Goal: Task Accomplishment & Management: Manage account settings

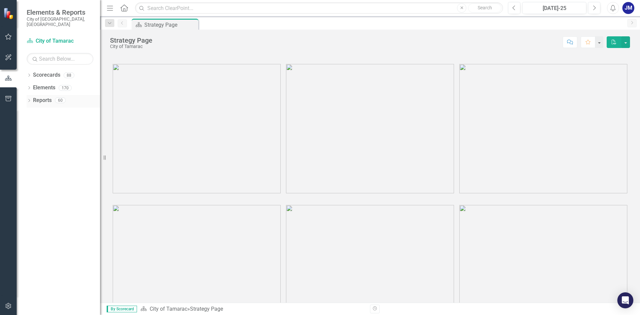
click at [28, 99] on icon "Dropdown" at bounding box center [29, 101] width 5 height 4
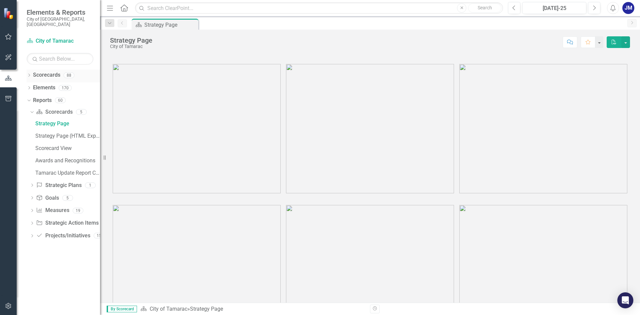
click at [29, 74] on icon "Dropdown" at bounding box center [29, 76] width 5 height 4
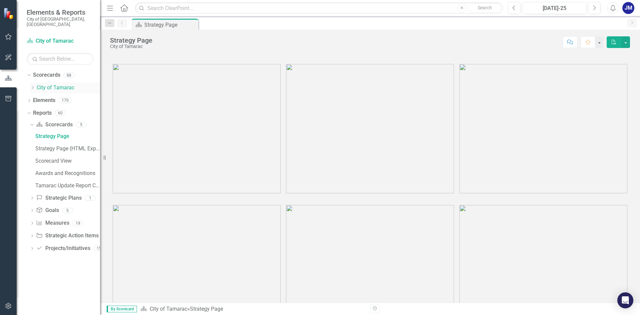
click at [31, 86] on icon "Dropdown" at bounding box center [32, 88] width 5 height 4
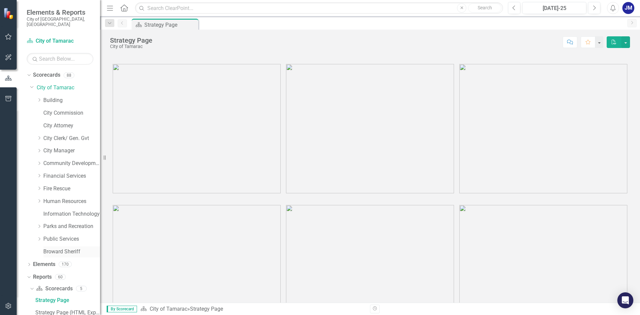
click at [60, 248] on link "Broward Sheriff" at bounding box center [71, 252] width 57 height 8
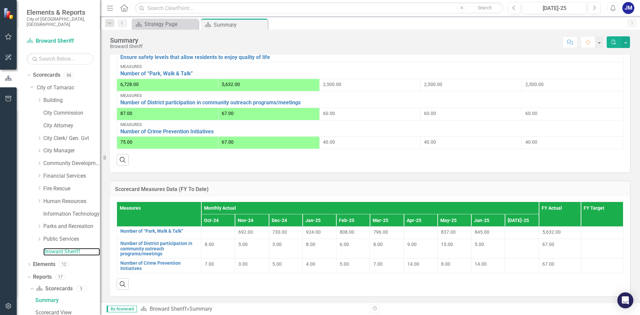
scroll to position [233, 0]
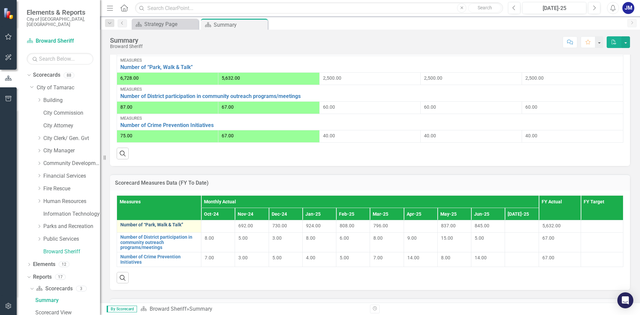
click at [161, 227] on link "Number of “Park, Walk & Talk”" at bounding box center [158, 224] width 77 height 5
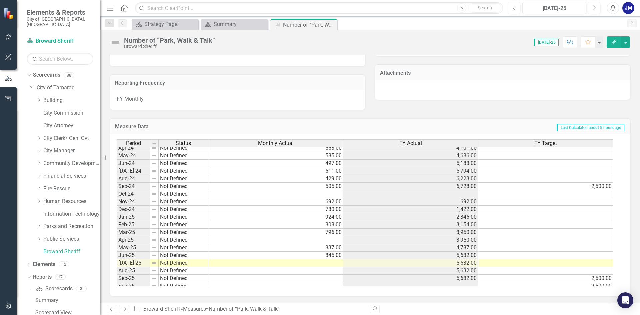
scroll to position [245, 0]
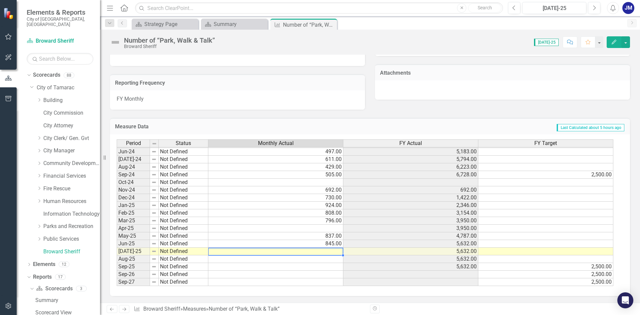
click at [324, 250] on td at bounding box center [275, 252] width 135 height 8
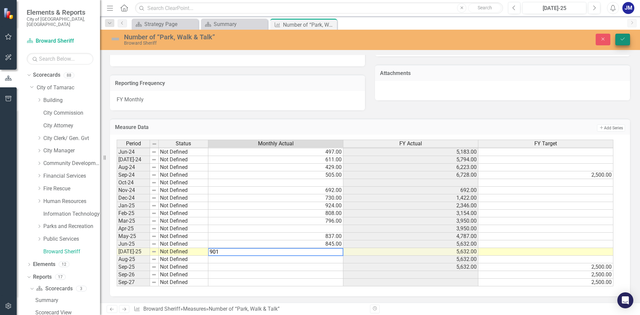
type textarea "901"
click at [624, 40] on icon "Save" at bounding box center [623, 39] width 6 height 5
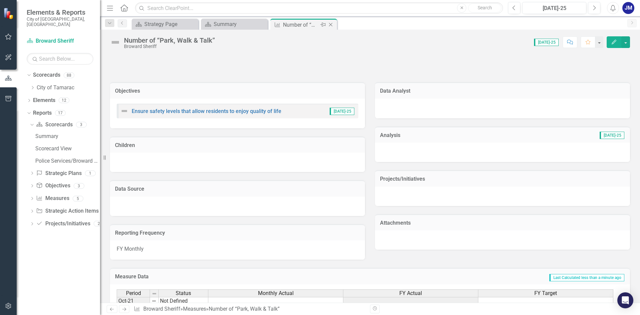
click at [329, 26] on icon "Close" at bounding box center [330, 24] width 7 height 5
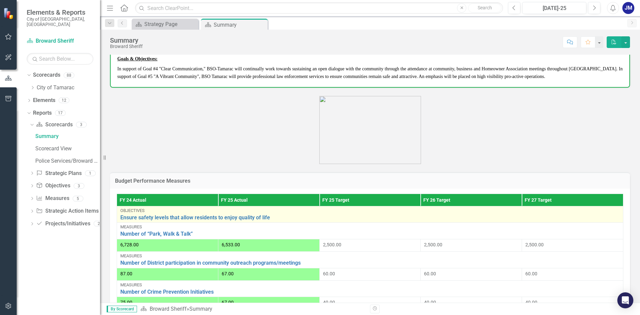
scroll to position [100, 0]
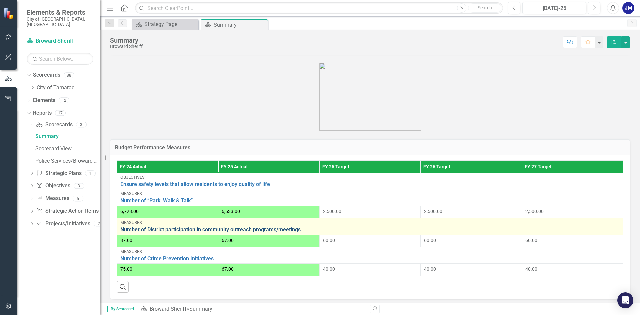
click at [222, 227] on link "Number of District participation in community outreach programs/meetings" at bounding box center [370, 230] width 500 height 6
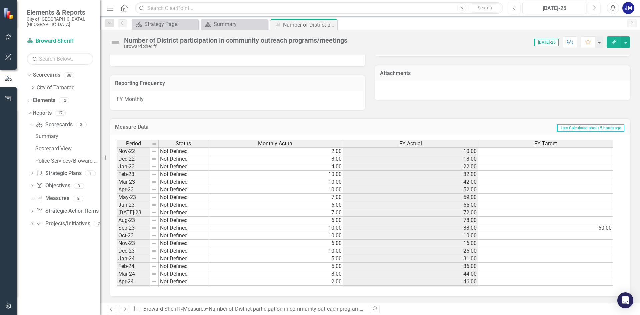
scroll to position [233, 0]
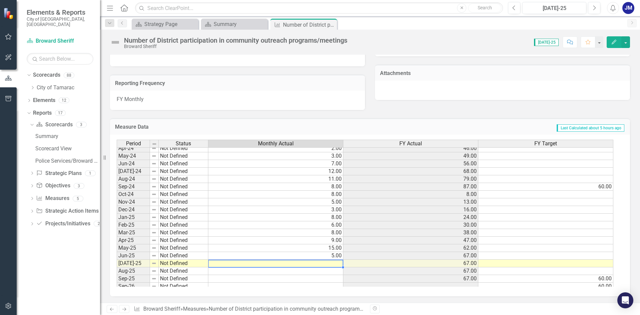
click at [317, 265] on td at bounding box center [275, 264] width 135 height 8
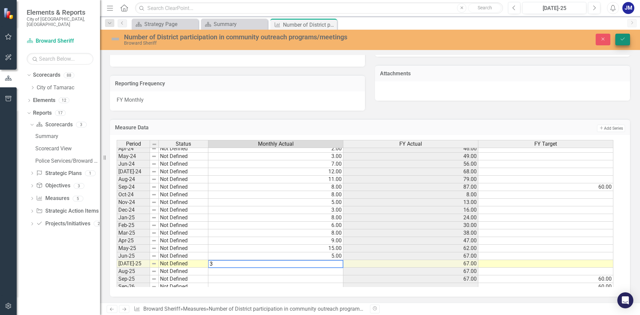
type textarea "3"
click at [622, 44] on button "Save" at bounding box center [623, 40] width 15 height 12
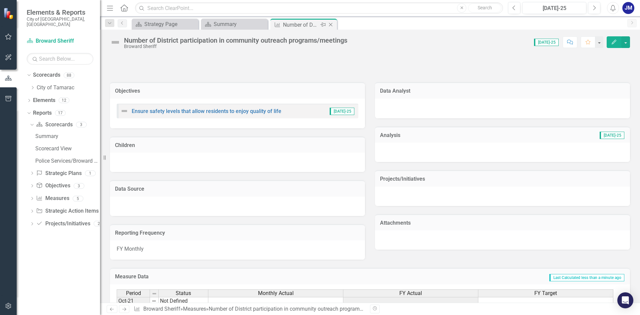
click at [332, 26] on icon at bounding box center [331, 25] width 4 height 4
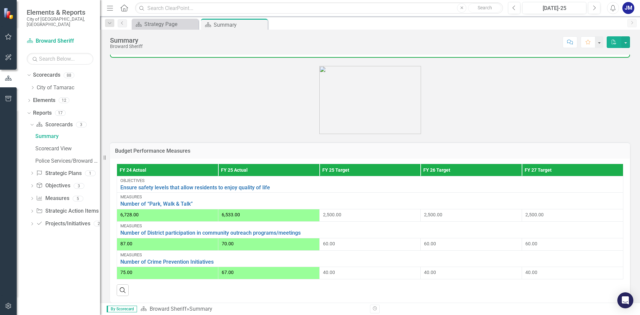
scroll to position [100, 0]
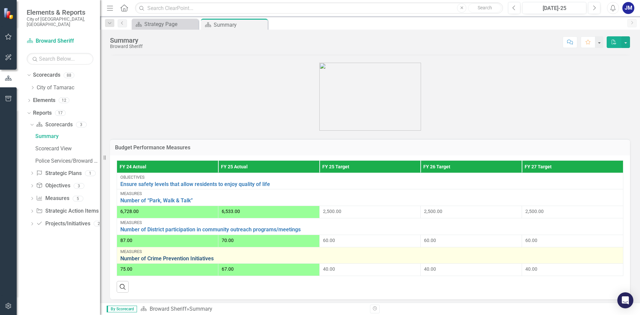
click at [199, 257] on link "Number of Crime Prevention Initiatives" at bounding box center [370, 259] width 500 height 6
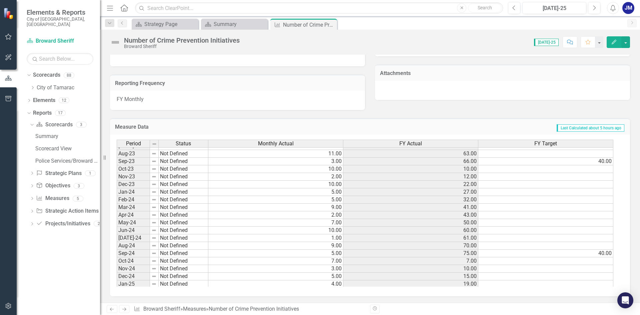
scroll to position [233, 0]
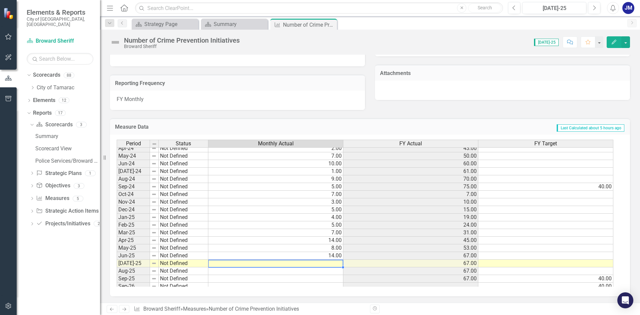
click at [320, 264] on td at bounding box center [275, 264] width 135 height 8
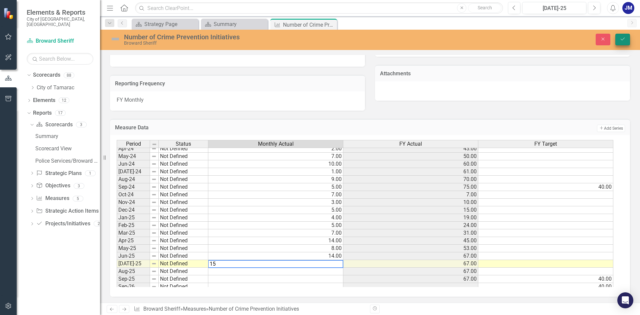
type textarea "15"
click at [623, 42] on button "Save" at bounding box center [623, 40] width 15 height 12
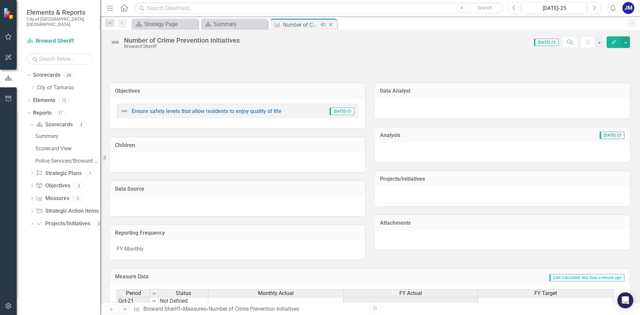
click at [334, 21] on div "Close" at bounding box center [331, 25] width 8 height 8
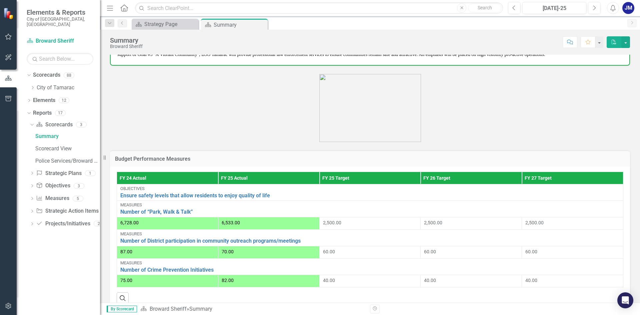
scroll to position [100, 0]
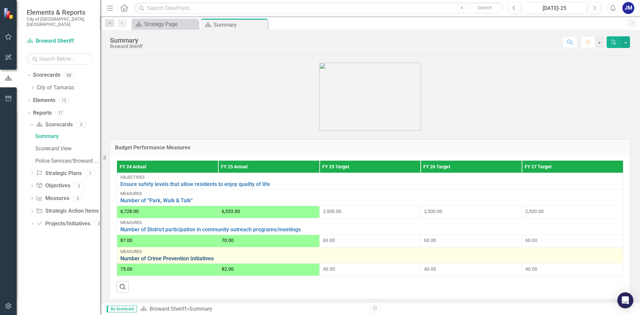
click at [198, 259] on link "Number of Crime Prevention Initiatives" at bounding box center [370, 259] width 500 height 6
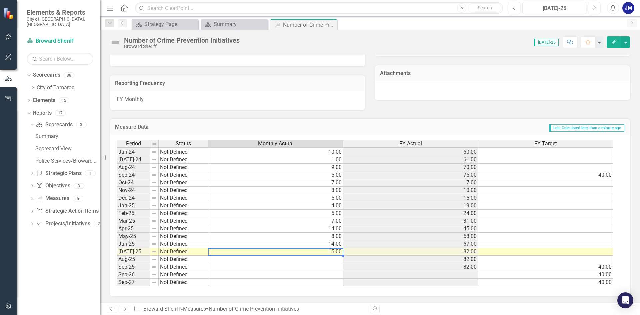
click at [331, 253] on td "15.00" at bounding box center [275, 252] width 135 height 8
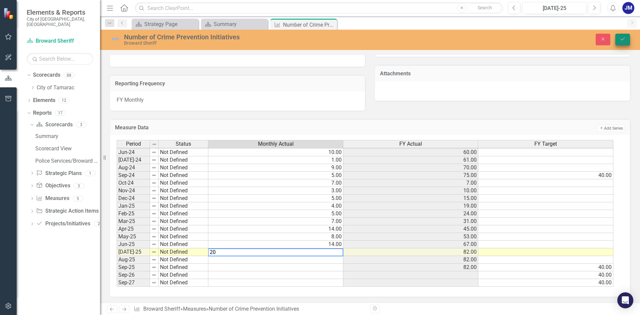
type textarea "20"
click at [624, 38] on icon "submit" at bounding box center [623, 39] width 4 height 3
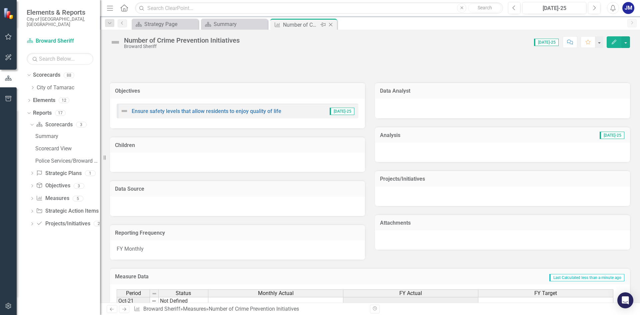
click at [332, 25] on icon "Close" at bounding box center [330, 24] width 7 height 5
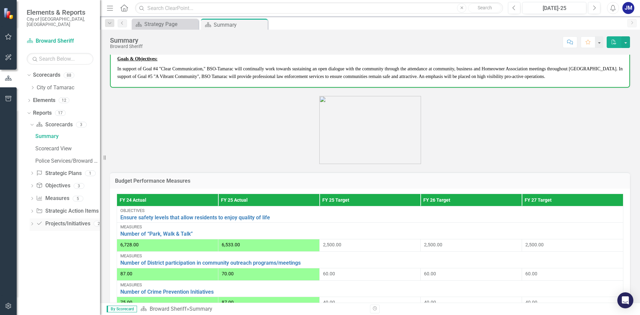
click at [31, 223] on icon "Dropdown" at bounding box center [32, 225] width 5 height 4
click at [41, 196] on div "Tasks" at bounding box center [67, 199] width 65 height 6
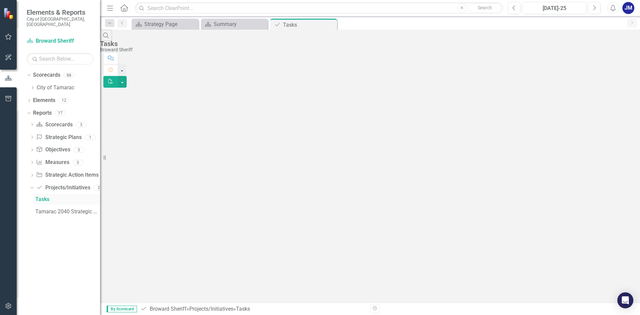
click at [48, 196] on div "Tasks" at bounding box center [67, 199] width 65 height 6
click at [51, 209] on div "Tamarac 2040 Strategic Plan - Departmental Action Plan" at bounding box center [67, 212] width 65 height 6
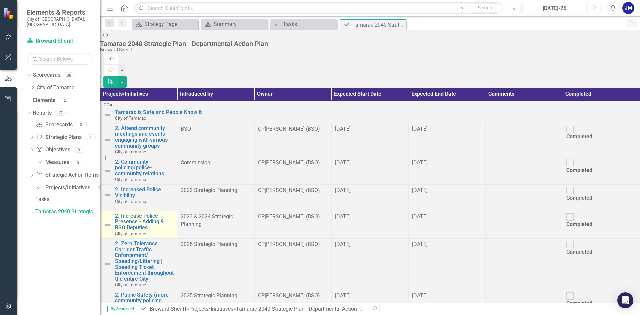
click at [112, 221] on img at bounding box center [108, 225] width 8 height 8
click at [575, 212] on input "Completed" at bounding box center [570, 217] width 10 height 10
checkbox input "true"
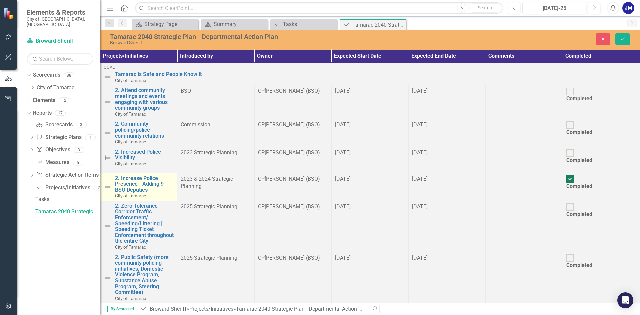
click at [152, 182] on td "2. Increase Police Presence - Adding 9 BSO Deputies City of Tamarac Edit Edit P…" at bounding box center [138, 187] width 77 height 28
click at [153, 185] on link "2. Increase Police Presence - Adding 9 BSO Deputies" at bounding box center [144, 184] width 59 height 18
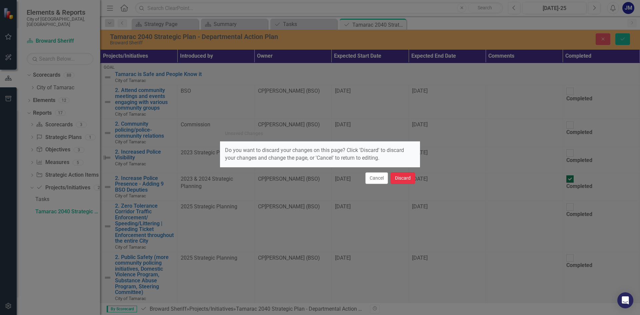
click at [401, 179] on button "Discard" at bounding box center [403, 178] width 24 height 12
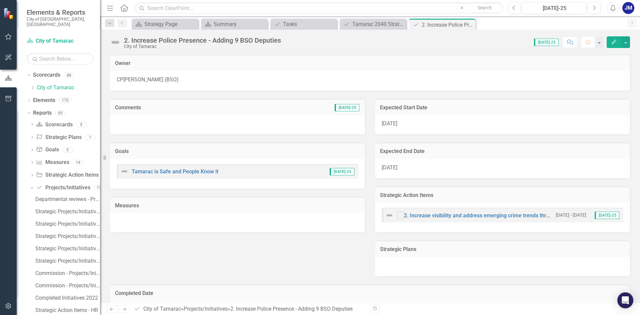
click at [125, 172] on img at bounding box center [124, 171] width 8 height 8
click at [386, 217] on img at bounding box center [389, 215] width 8 height 8
click at [399, 216] on div at bounding box center [400, 215] width 7 height 7
click at [399, 216] on input "checkbox" at bounding box center [400, 215] width 10 height 10
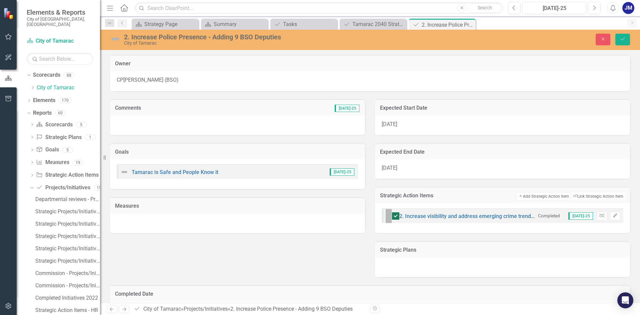
click at [393, 222] on icon "Expand" at bounding box center [390, 224] width 3 height 5
click at [580, 219] on span "[DATE]-25" at bounding box center [581, 215] width 25 height 7
click at [626, 39] on button "Save" at bounding box center [623, 40] width 15 height 12
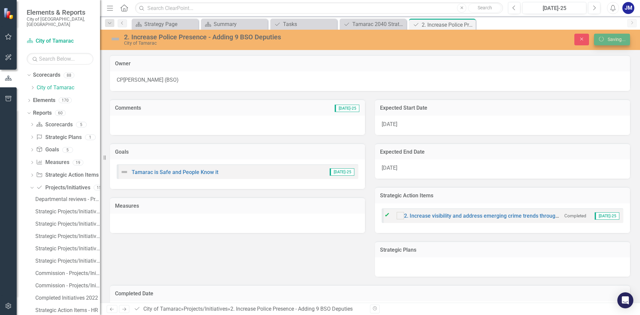
checkbox input "true"
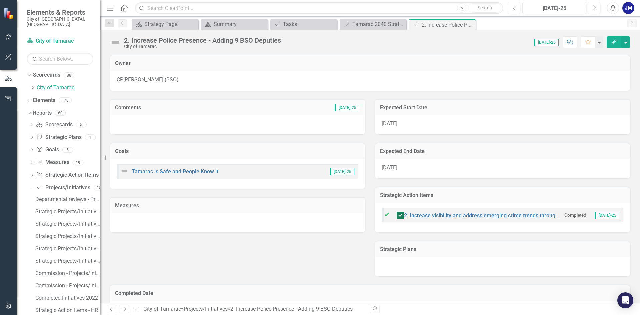
checkbox input "true"
click at [0, 0] on icon "Close" at bounding box center [0, 0] width 0 height 0
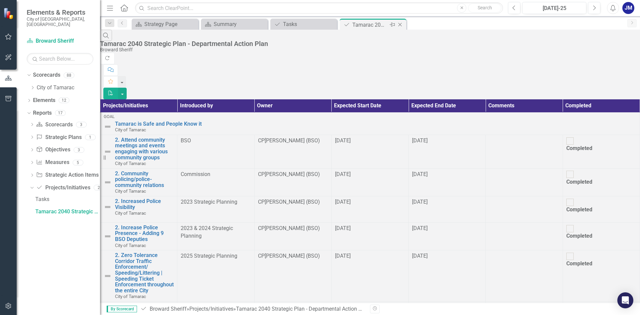
click at [399, 25] on icon "Close" at bounding box center [400, 24] width 7 height 5
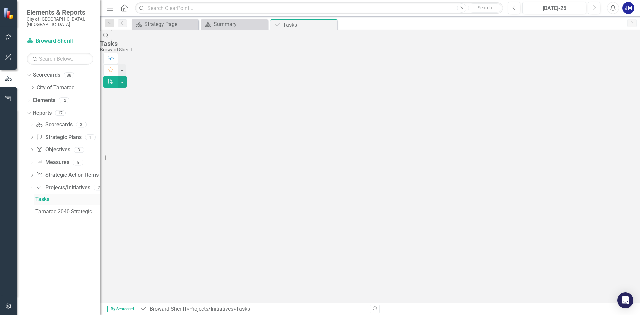
click at [39, 196] on div "Tasks" at bounding box center [67, 199] width 65 height 6
click at [43, 209] on div "Tamarac 2040 Strategic Plan - Departmental Action Plan" at bounding box center [67, 212] width 65 height 6
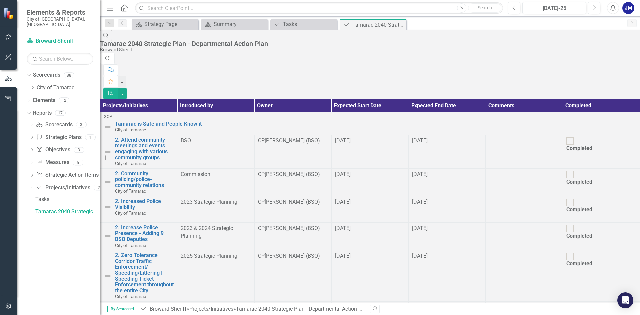
click at [574, 225] on div at bounding box center [570, 228] width 7 height 7
click at [575, 223] on input "Completed" at bounding box center [570, 228] width 10 height 10
checkbox input "true"
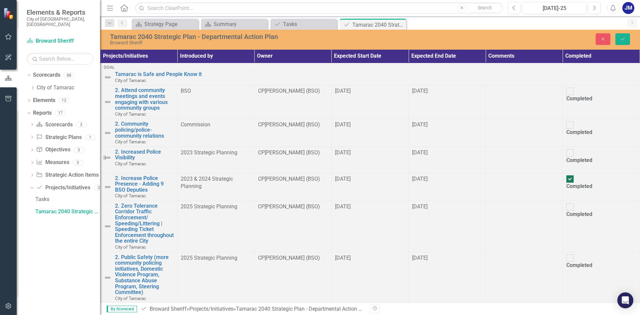
click at [486, 193] on td at bounding box center [524, 187] width 77 height 28
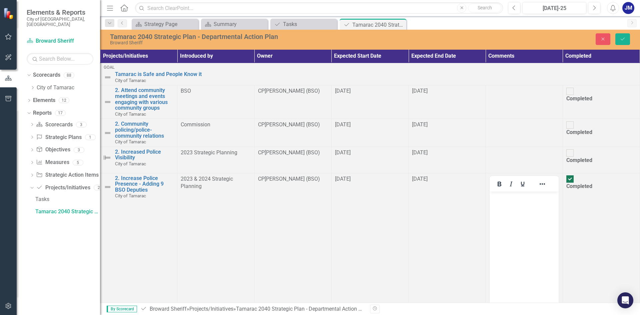
click at [533, 214] on body "Rich Text Area. Press ALT-0 for help." at bounding box center [524, 241] width 69 height 100
click at [624, 40] on icon "Save" at bounding box center [623, 39] width 6 height 5
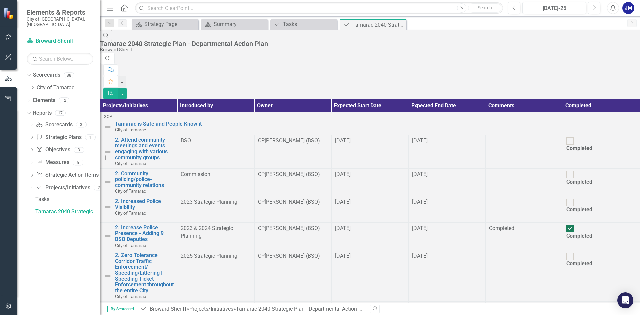
click at [489, 304] on div at bounding box center [524, 308] width 70 height 8
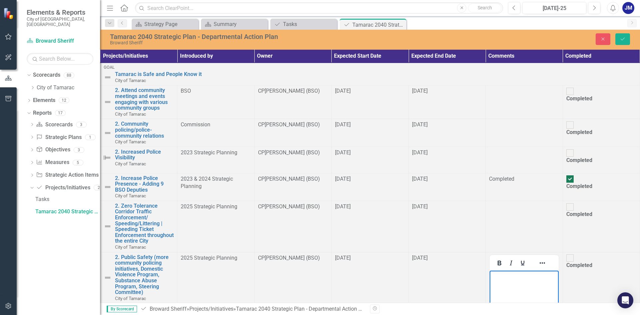
click at [534, 281] on body "Rich Text Area. Press ALT-0 for help." at bounding box center [524, 320] width 69 height 100
click at [486, 201] on td at bounding box center [524, 226] width 77 height 51
click at [625, 43] on button "Save" at bounding box center [623, 39] width 15 height 12
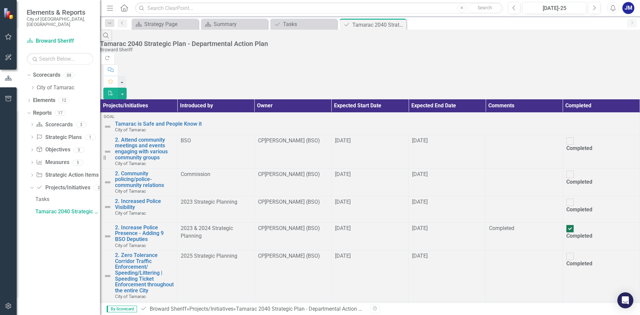
click at [489, 252] on div at bounding box center [524, 256] width 70 height 8
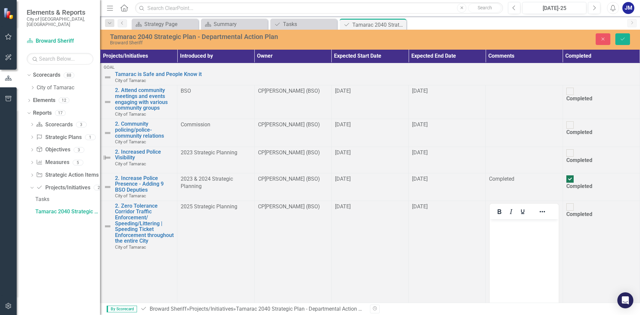
click at [524, 237] on body "Rich Text Area. Press ALT-0 for help." at bounding box center [524, 269] width 69 height 100
click at [489, 157] on div at bounding box center [524, 153] width 70 height 8
click at [507, 113] on td at bounding box center [524, 102] width 77 height 34
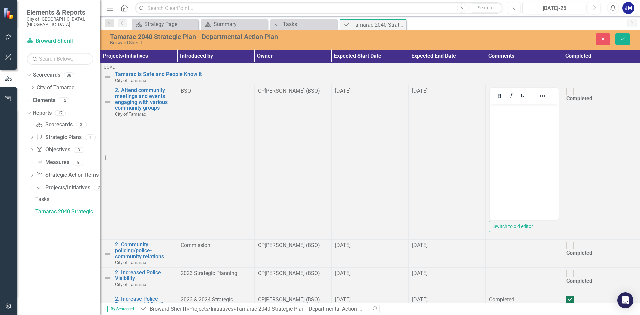
click at [546, 111] on p "Rich Text Area. Press ALT-0 for help." at bounding box center [523, 109] width 65 height 8
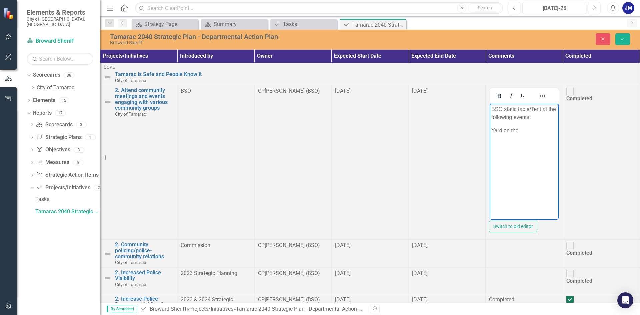
click at [492, 127] on p "Yard on the" at bounding box center [523, 131] width 65 height 8
click at [557, 127] on p "City of [GEOGRAPHIC_DATA] on the" at bounding box center [523, 139] width 65 height 24
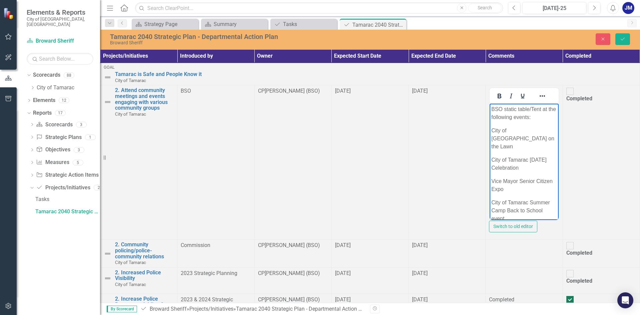
scroll to position [33, 0]
click at [489, 242] on div at bounding box center [524, 246] width 70 height 8
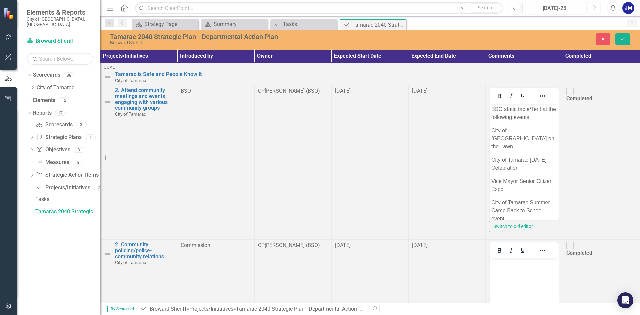
scroll to position [100, 0]
click at [523, 269] on body "Rich Text Area. Press ALT-0 for help." at bounding box center [524, 308] width 69 height 100
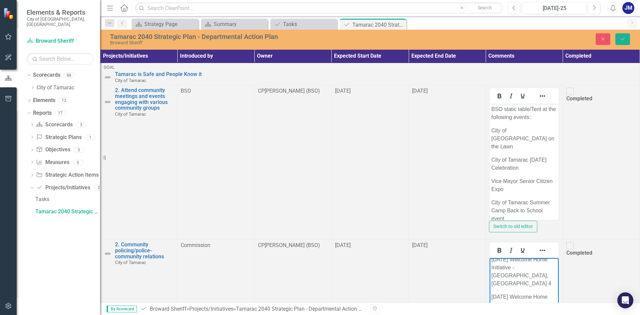
click at [535, 262] on p "[DATE] Welcome Home Initiative - [GEOGRAPHIC_DATA], [GEOGRAPHIC_DATA] 4" at bounding box center [523, 272] width 65 height 32
click at [541, 267] on p "[DATE] Welcome Home Initiative - Mainlands 1/2, [GEOGRAPHIC_DATA] 7" at bounding box center [523, 272] width 65 height 24
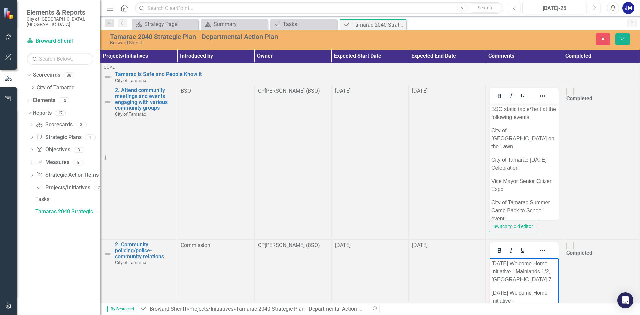
click at [543, 272] on p "[DATE] Welcome Home Initiative - Mainlands 1/2, [GEOGRAPHIC_DATA] 7" at bounding box center [523, 272] width 65 height 24
click at [557, 264] on p "[DATE] Welcome Home Initiative - Mainlands 1/2, [GEOGRAPHIC_DATA], [GEOGRAPHIC_…" at bounding box center [523, 276] width 65 height 32
click at [622, 33] on div "Tamarac 2040 Strategic Plan - Departmental Action Plan Broward Sheriff Close Sa…" at bounding box center [370, 39] width 540 height 12
click at [623, 36] on button "Save" at bounding box center [623, 39] width 15 height 12
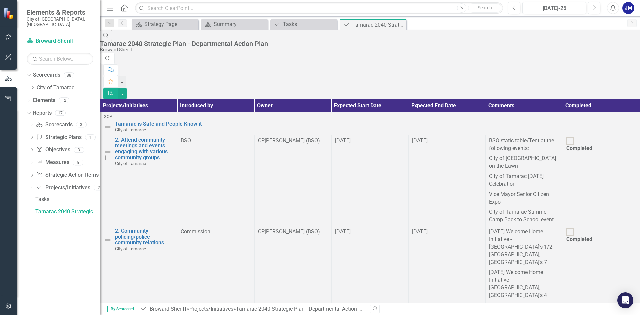
scroll to position [100, 0]
checkbox input "true"
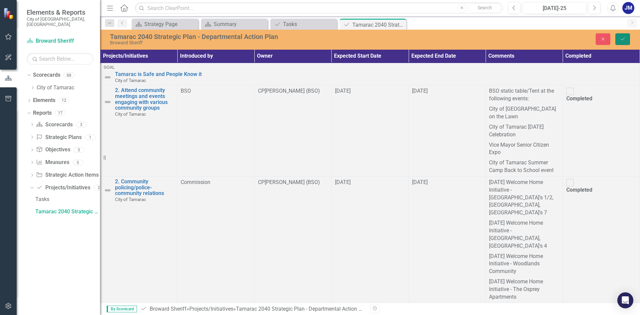
click at [625, 43] on button "Save" at bounding box center [623, 39] width 15 height 12
